Goal: Task Accomplishment & Management: Manage account settings

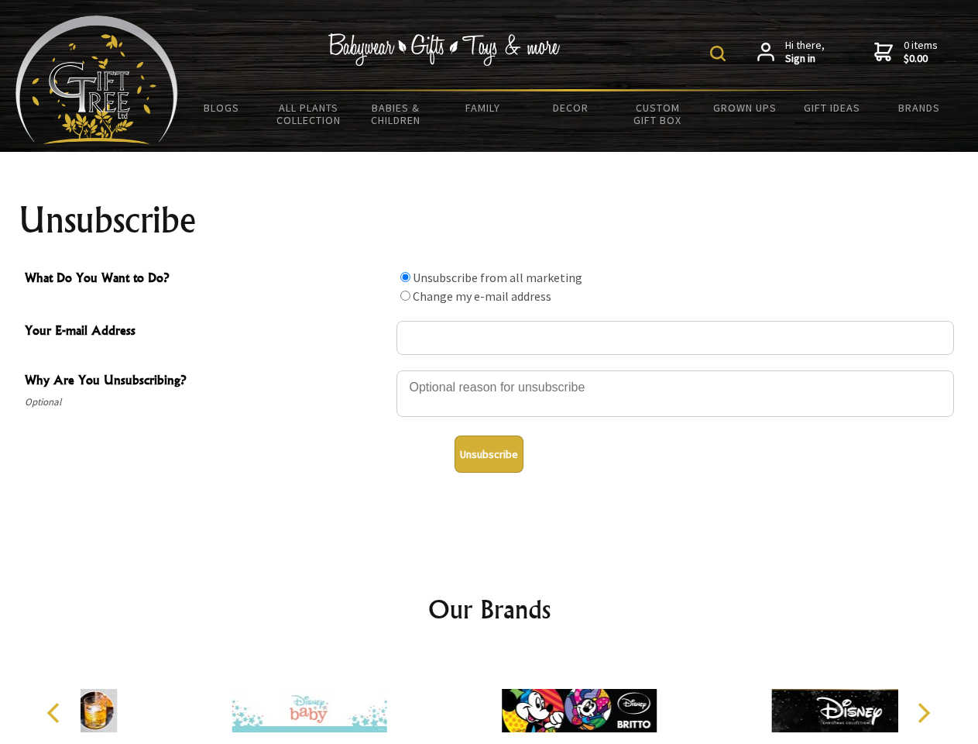
click at [720, 53] on img at bounding box center [717, 53] width 15 height 15
click at [490, 369] on div at bounding box center [676, 396] width 558 height 54
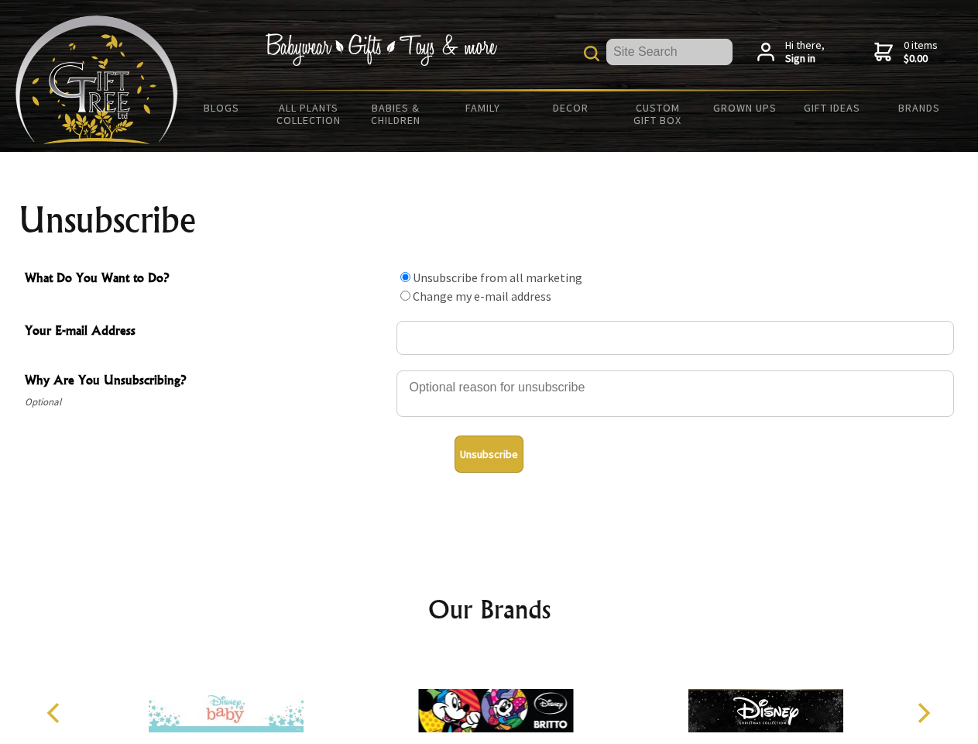
click at [405, 277] on input "What Do You Want to Do?" at bounding box center [405, 277] width 10 height 10
click at [405, 295] on input "What Do You Want to Do?" at bounding box center [405, 295] width 10 height 10
click at [489, 454] on button "Unsubscribe" at bounding box center [489, 453] width 69 height 37
radio input "true"
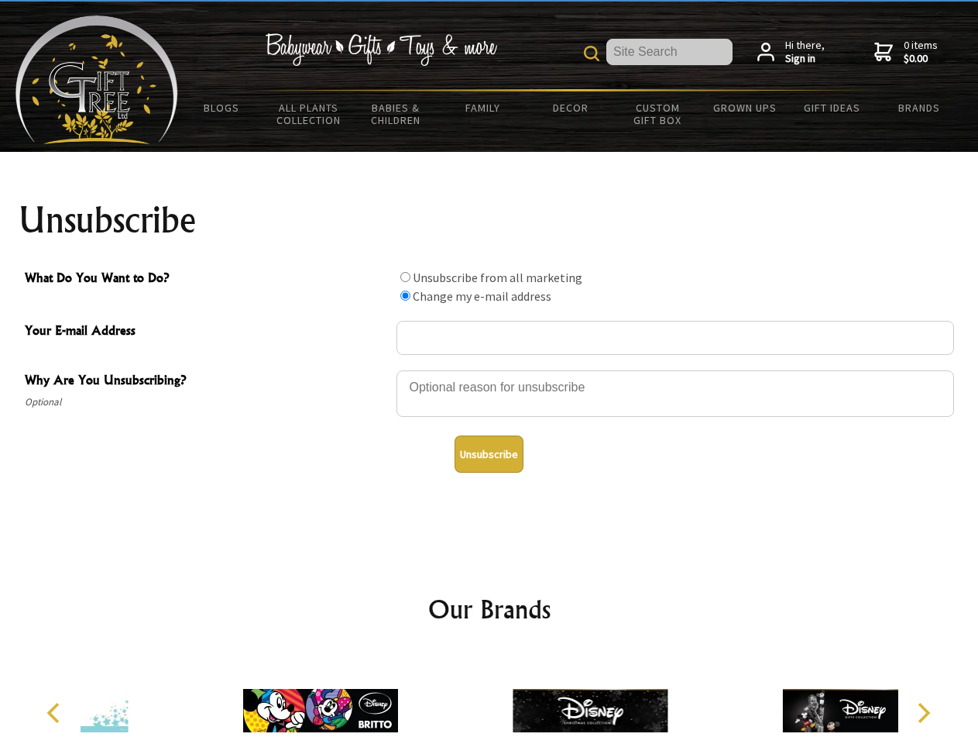
click at [490, 698] on div at bounding box center [590, 712] width 270 height 121
click at [56, 713] on icon "Previous" at bounding box center [55, 713] width 20 height 20
click at [923, 713] on icon "Next" at bounding box center [922, 713] width 20 height 20
